Goal: Transaction & Acquisition: Purchase product/service

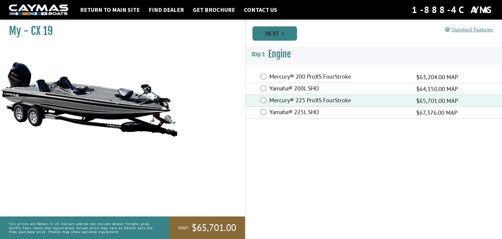
click at [289, 36] on link "Next" at bounding box center [275, 33] width 45 height 14
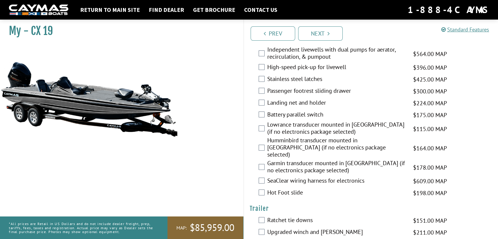
scroll to position [861, 0]
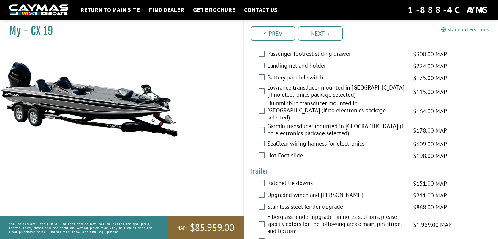
click at [261, 181] on div "Ratchet tie downs $151.00 MAP $179.00 MSRP" at bounding box center [371, 184] width 254 height 12
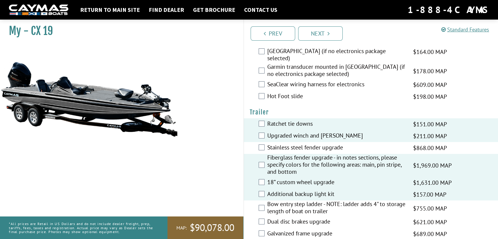
scroll to position [939, 0]
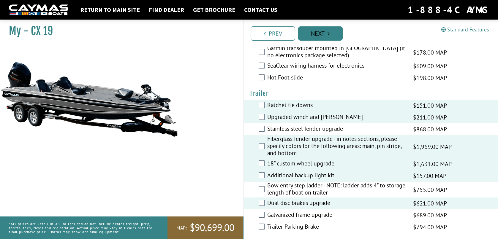
click at [326, 34] on link "Next" at bounding box center [320, 33] width 45 height 14
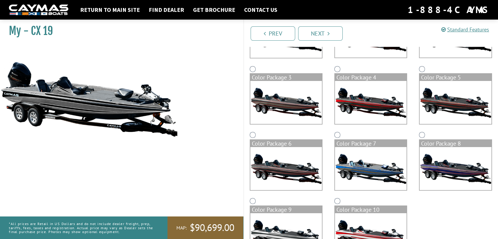
scroll to position [119, 0]
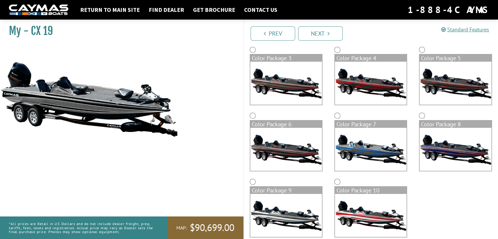
click at [281, 142] on img at bounding box center [286, 149] width 72 height 43
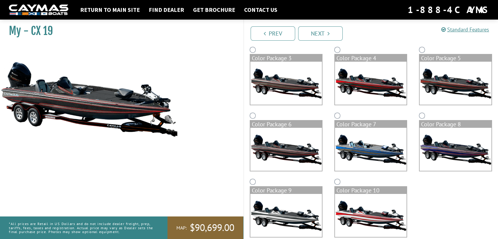
click at [433, 78] on img at bounding box center [455, 83] width 72 height 43
click at [289, 139] on img at bounding box center [286, 149] width 72 height 43
click at [302, 88] on img at bounding box center [286, 83] width 72 height 43
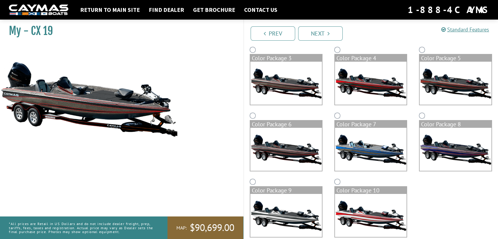
click at [458, 80] on img at bounding box center [455, 83] width 72 height 43
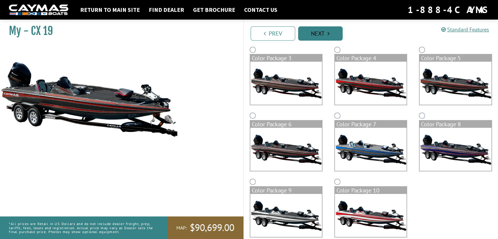
click at [319, 32] on link "Next" at bounding box center [320, 33] width 45 height 14
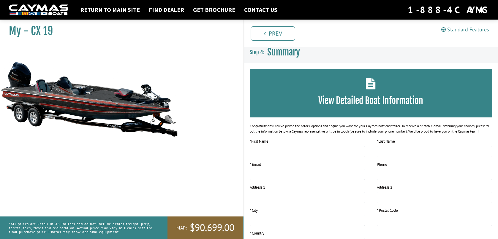
scroll to position [0, 0]
